Goal: Task Accomplishment & Management: Manage account settings

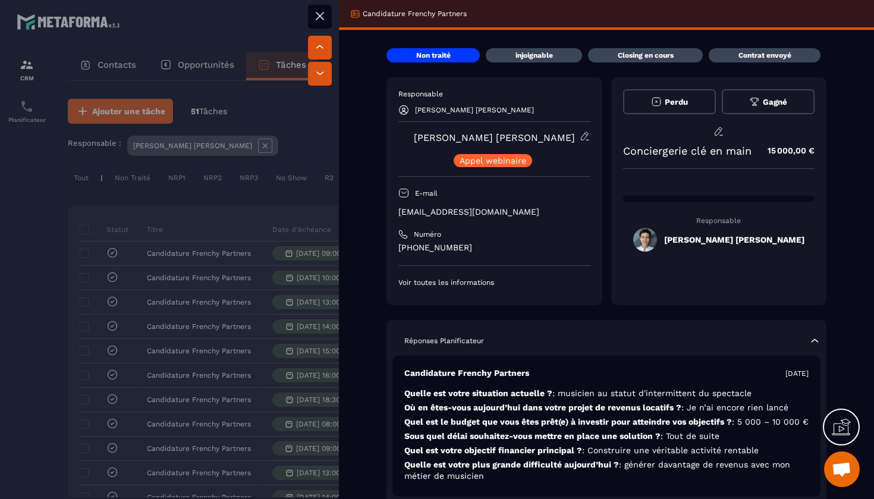
scroll to position [0, 499]
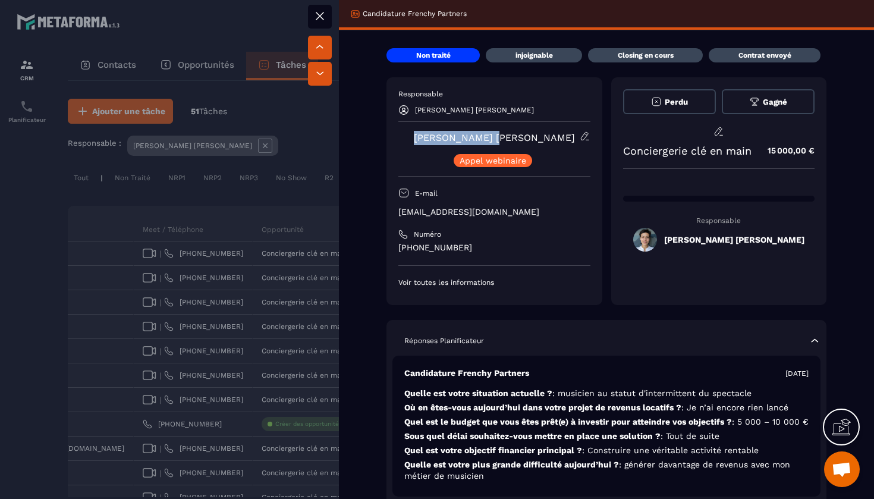
drag, startPoint x: 532, startPoint y: 139, endPoint x: 458, endPoint y: 142, distance: 74.4
click at [458, 142] on div "[PERSON_NAME] [PERSON_NAME] [PERSON_NAME] webinaire" at bounding box center [494, 149] width 192 height 36
copy link "[PERSON_NAME] [PERSON_NAME]"
click at [325, 15] on icon at bounding box center [320, 16] width 14 height 14
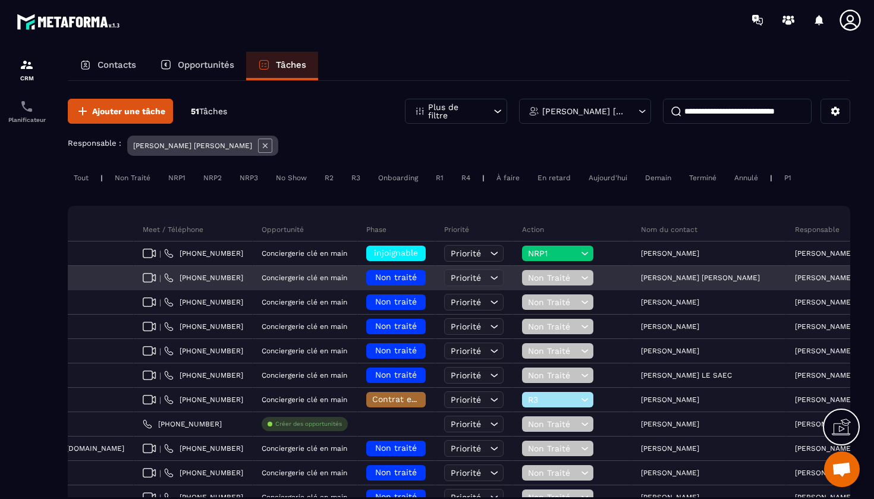
click at [528, 278] on span "Non Traité" at bounding box center [553, 278] width 50 height 10
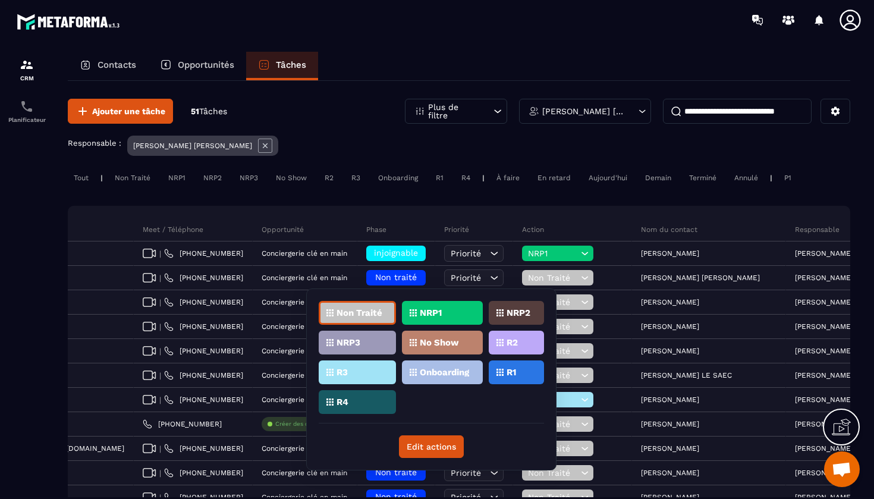
click at [438, 320] on div "NRP1" at bounding box center [442, 313] width 81 height 24
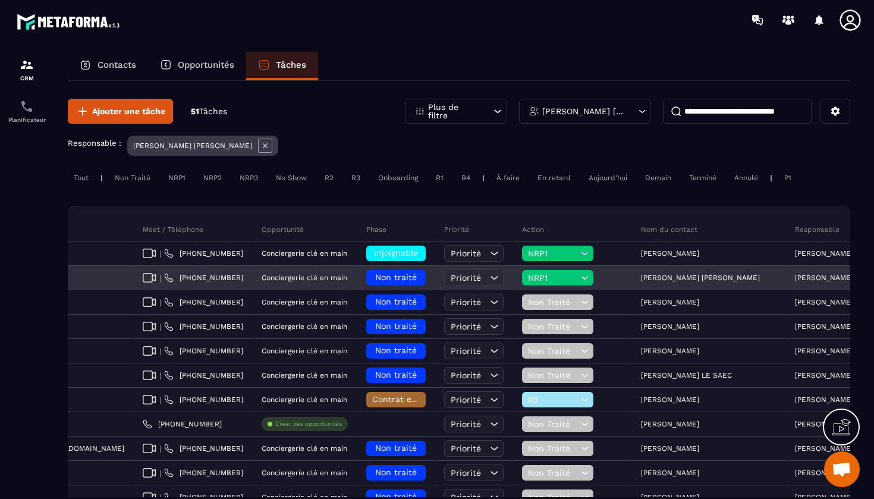
click at [372, 282] on h6 "Non traité" at bounding box center [396, 278] width 48 height 10
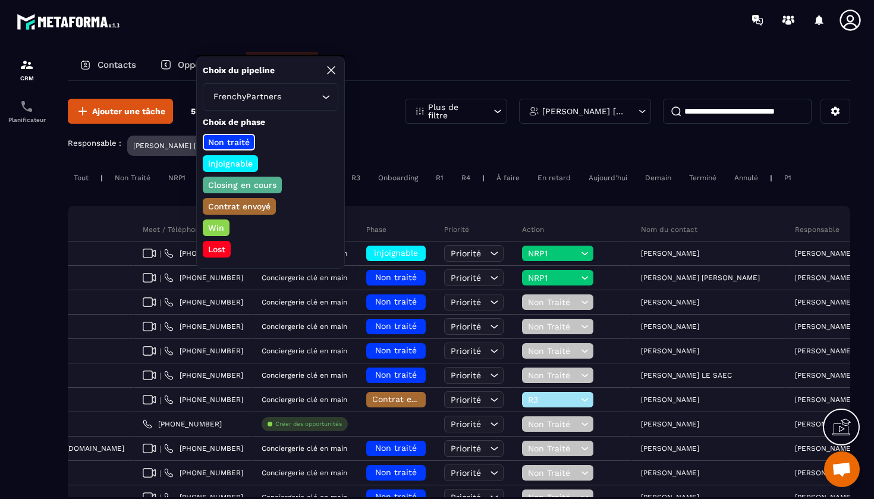
click at [225, 163] on p "injoignable" at bounding box center [230, 164] width 48 height 12
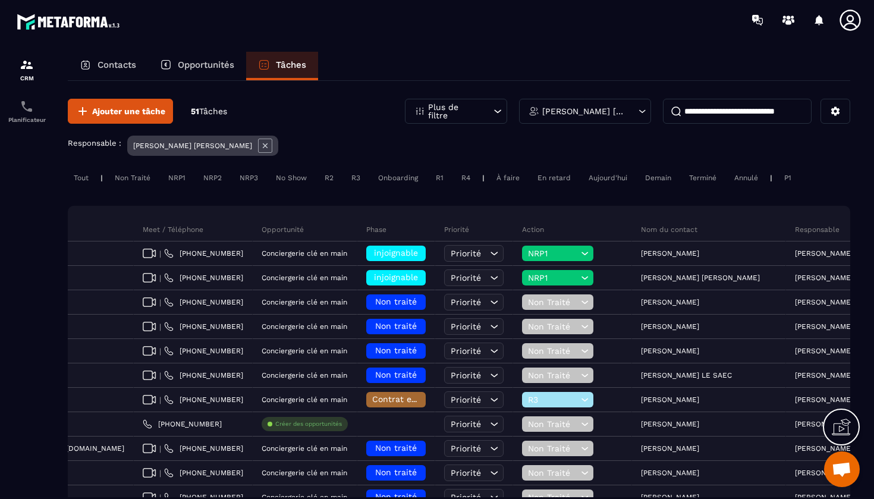
click at [619, 113] on p "[PERSON_NAME] [PERSON_NAME]" at bounding box center [583, 111] width 83 height 8
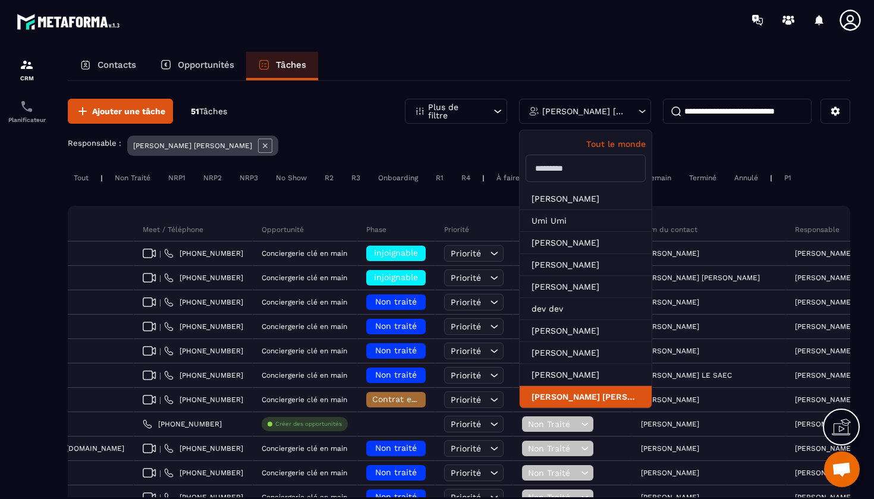
click at [586, 389] on li "[PERSON_NAME] [PERSON_NAME]" at bounding box center [585, 397] width 132 height 22
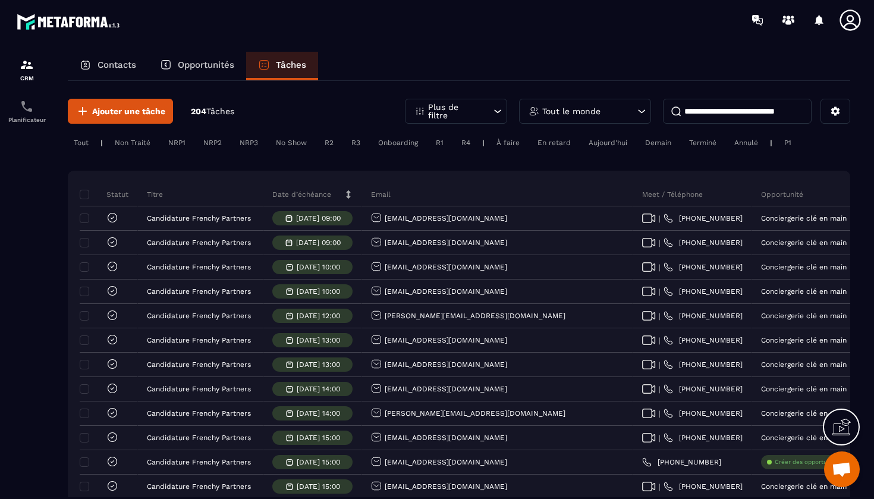
click at [628, 103] on div "Tout le monde" at bounding box center [585, 111] width 132 height 25
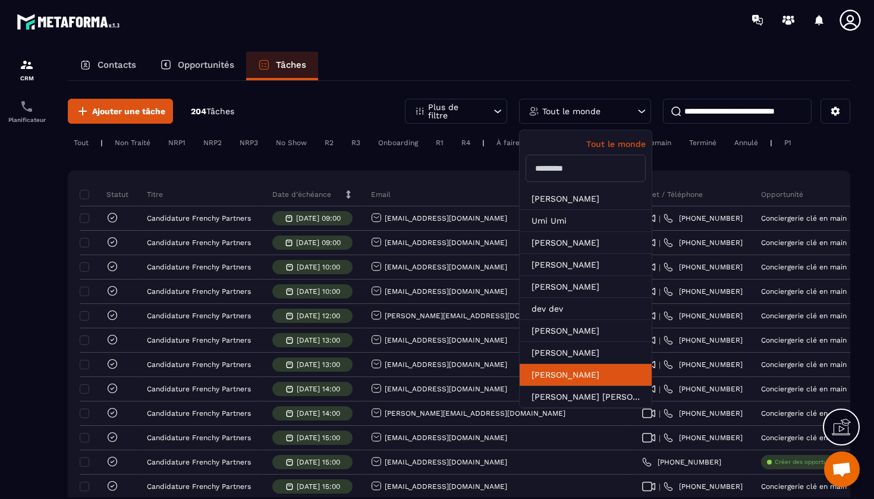
click at [590, 366] on li "[PERSON_NAME]" at bounding box center [585, 375] width 132 height 22
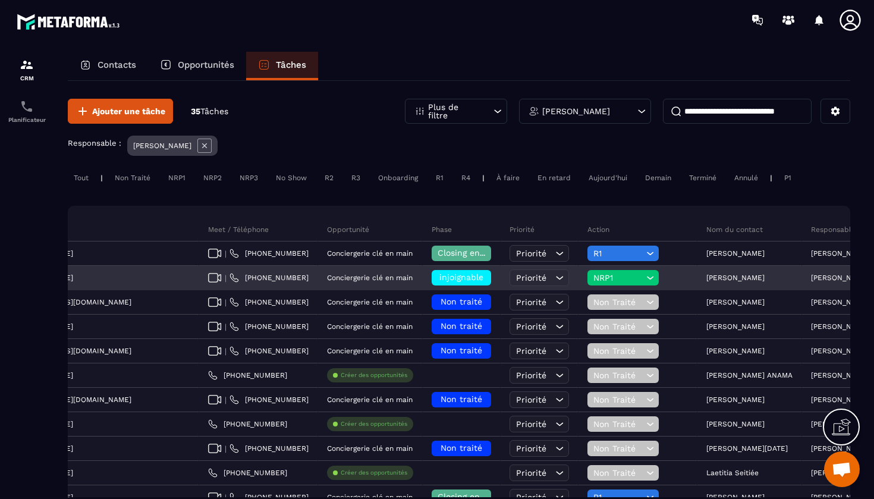
scroll to position [0, 448]
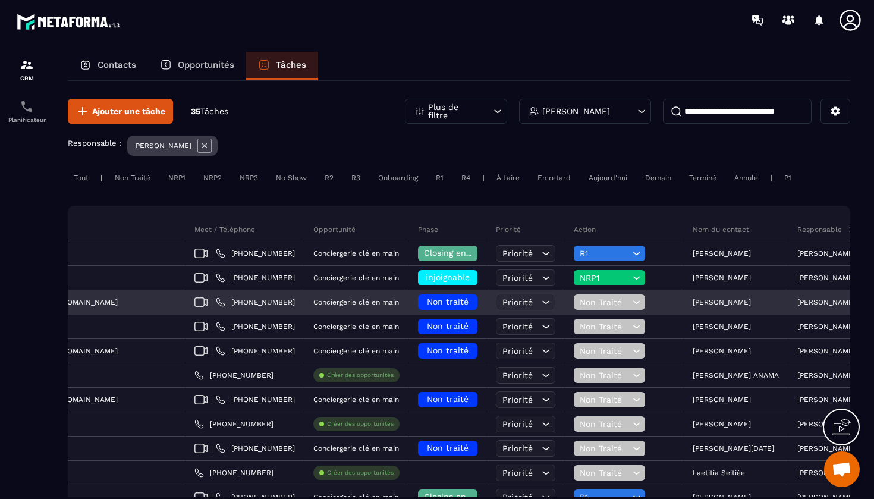
click at [692, 301] on p "[PERSON_NAME]" at bounding box center [721, 302] width 58 height 8
